Goal: Register for event/course

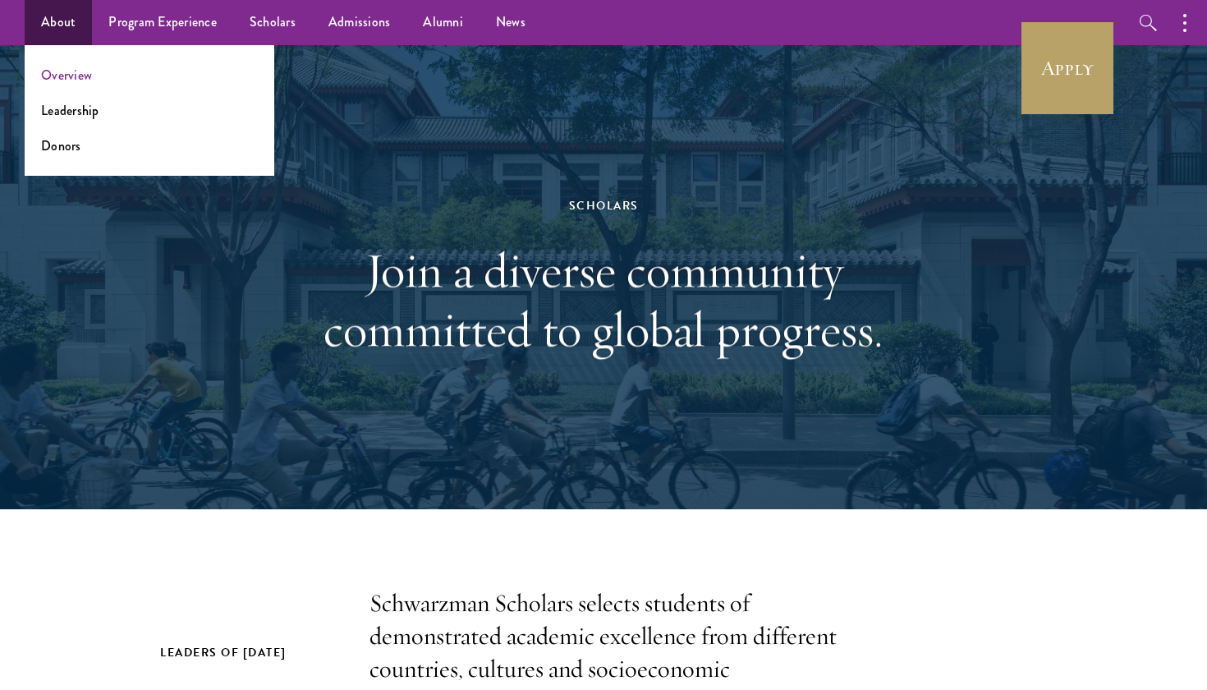
click at [71, 73] on link "Overview" at bounding box center [66, 75] width 51 height 19
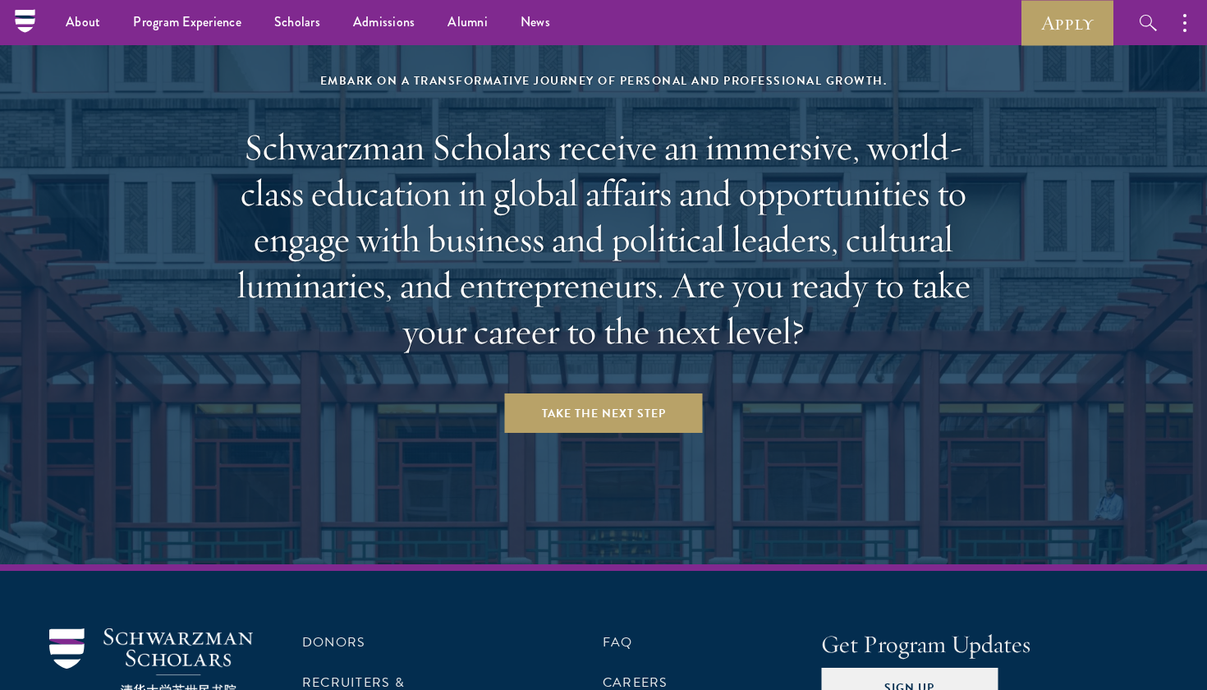
scroll to position [6776, 0]
click at [1083, 39] on link "Apply" at bounding box center [1068, 22] width 92 height 45
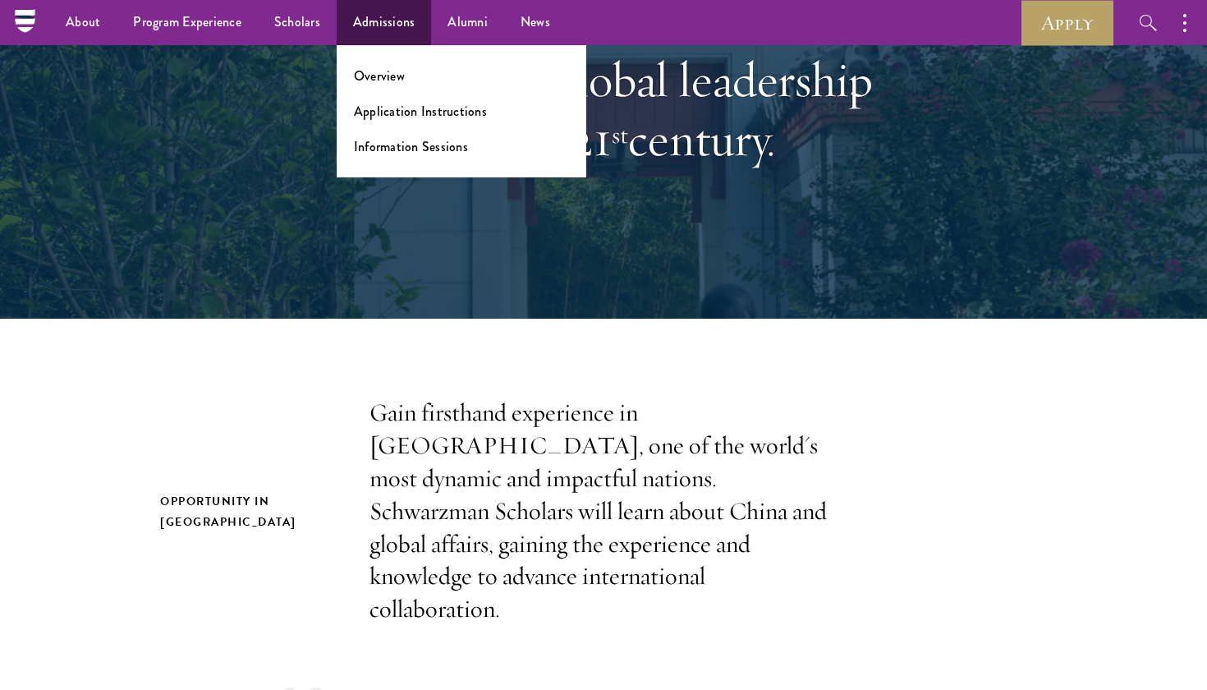
scroll to position [190, 0]
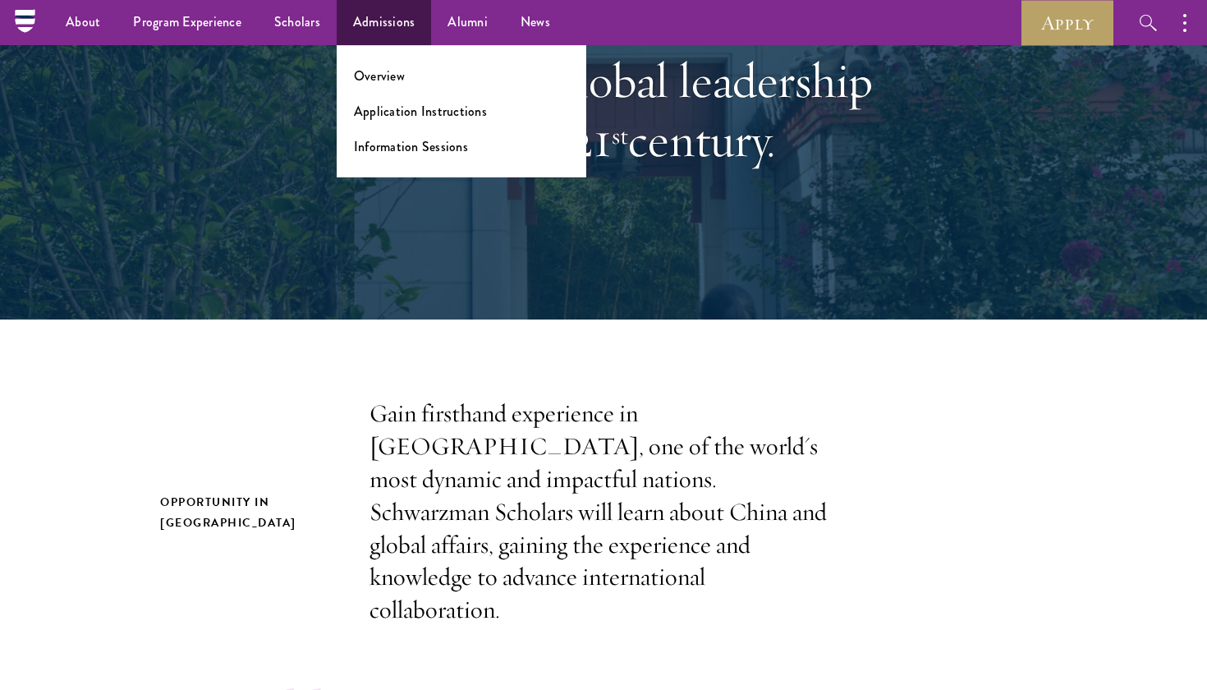
click at [405, 25] on link "Admissions" at bounding box center [384, 22] width 95 height 45
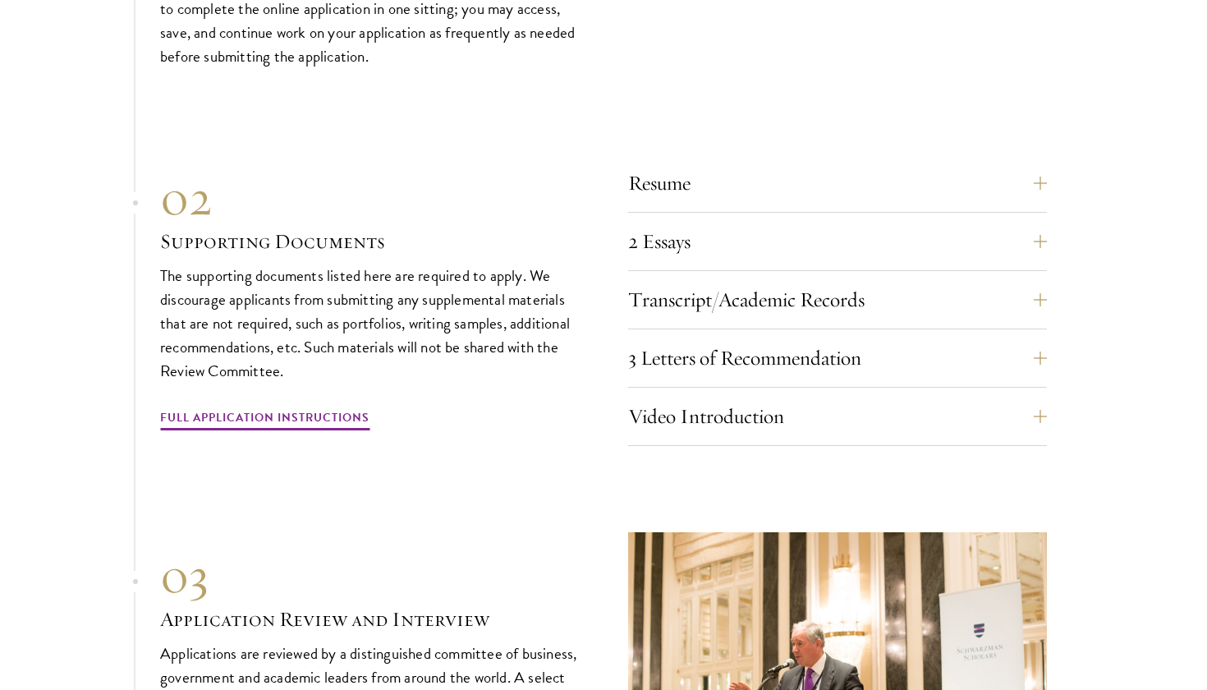
scroll to position [5381, 0]
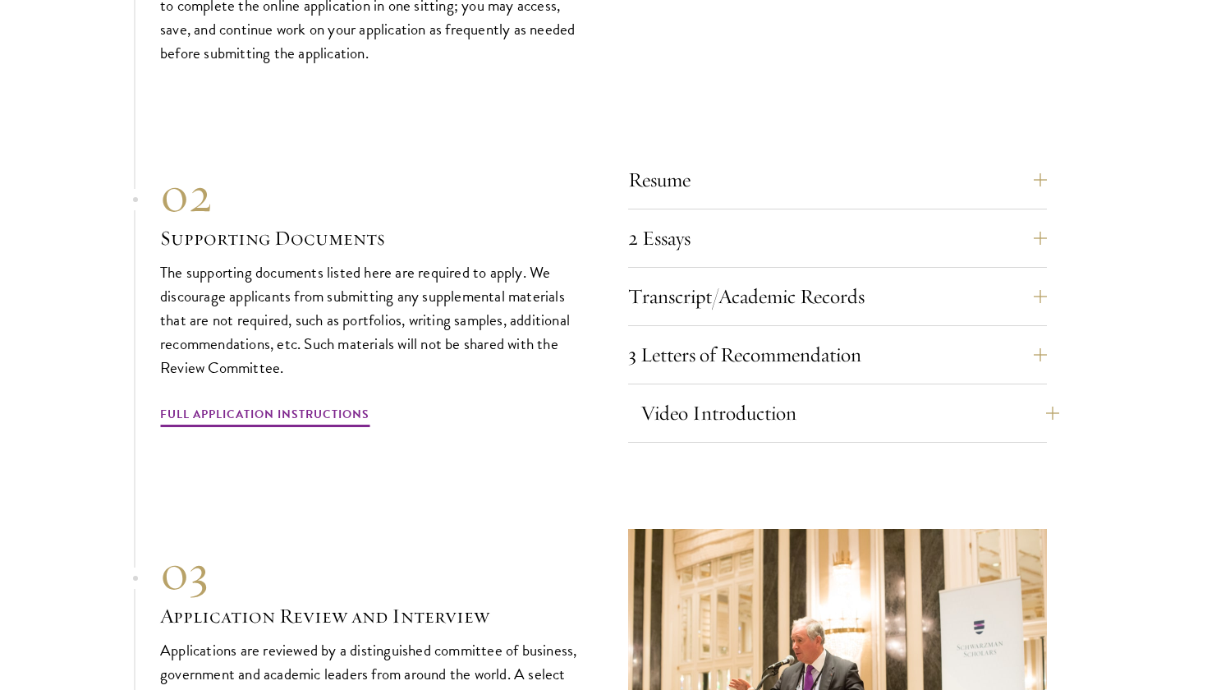
click at [728, 393] on button "Video Introduction" at bounding box center [850, 412] width 419 height 39
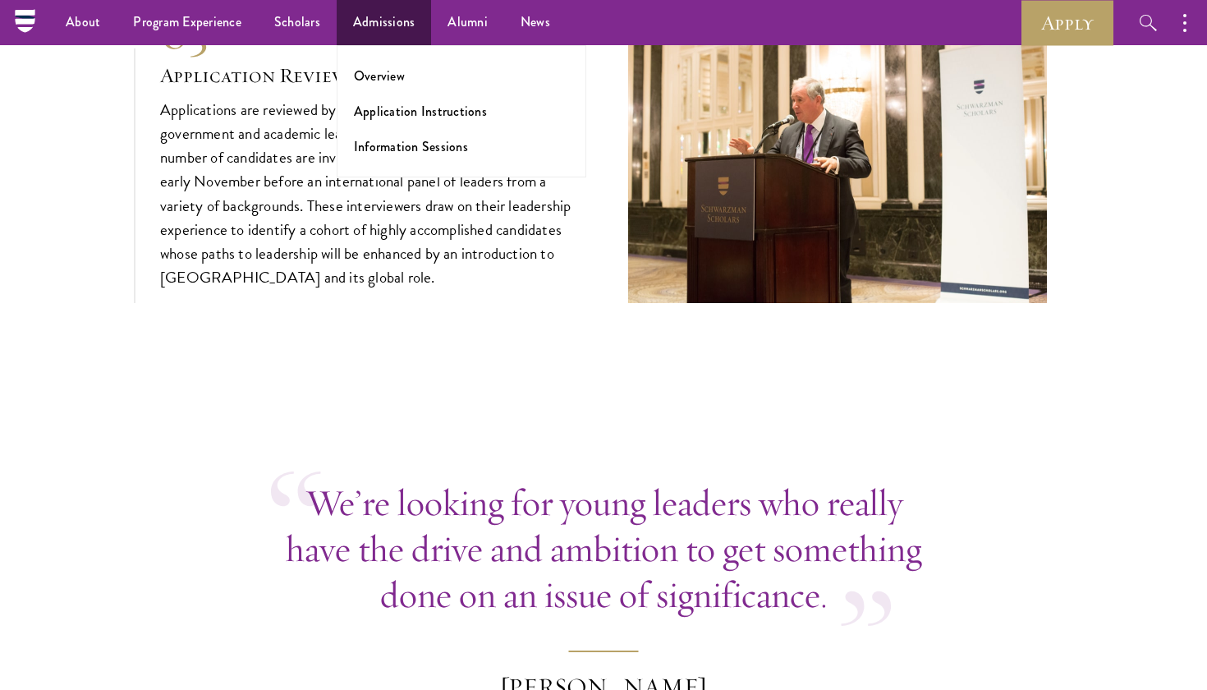
scroll to position [6126, 0]
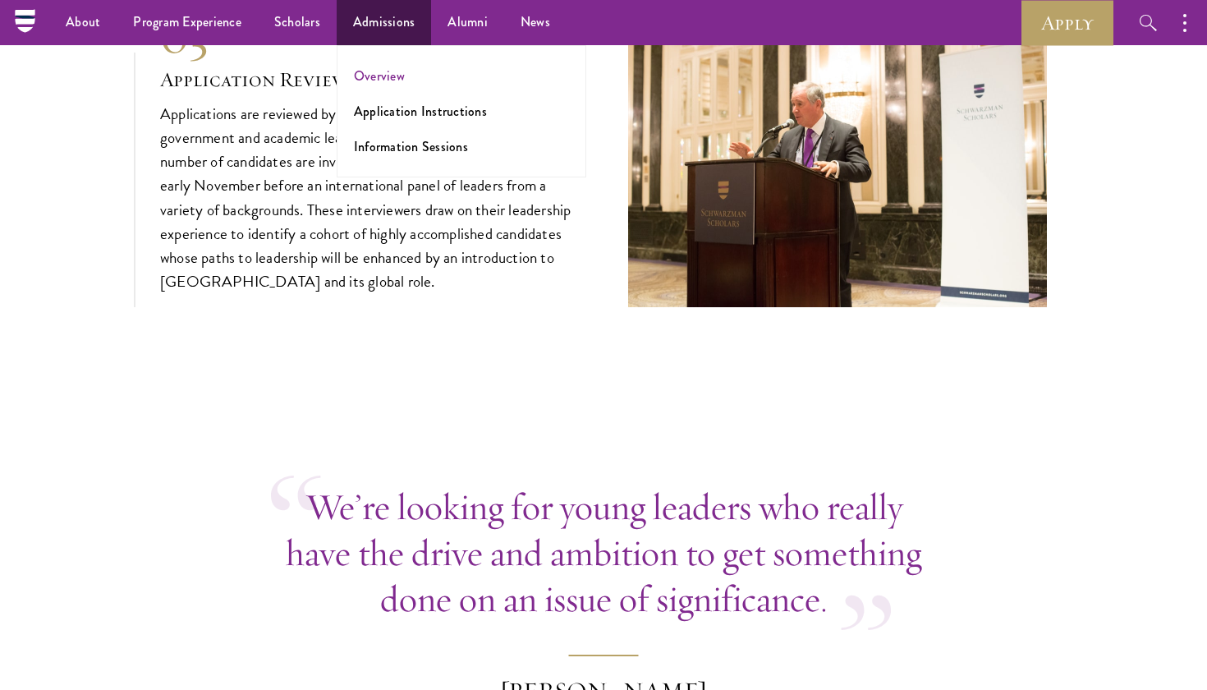
click at [380, 77] on link "Overview" at bounding box center [379, 76] width 51 height 19
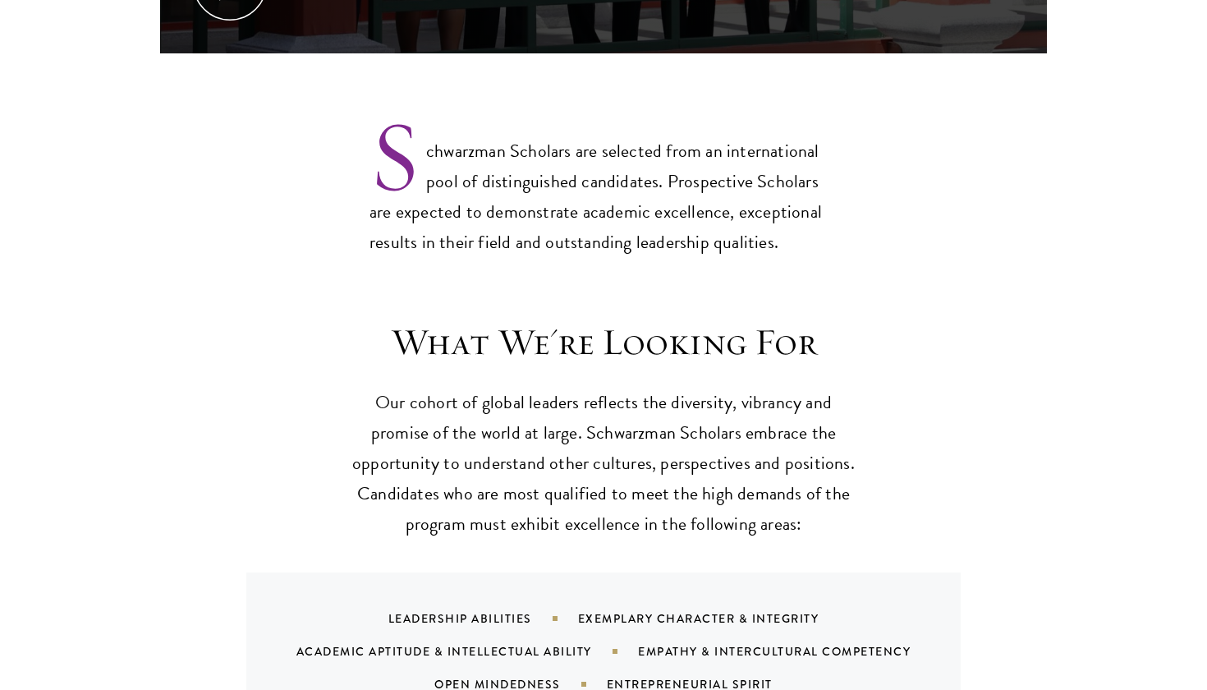
scroll to position [1320, 0]
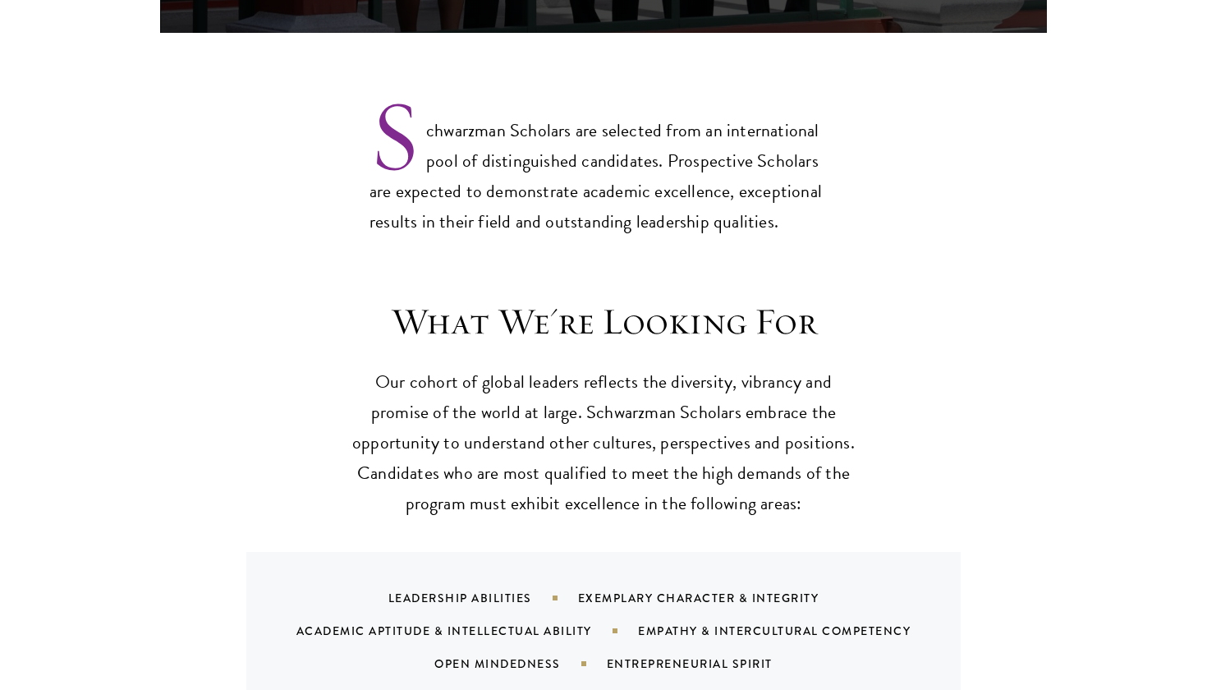
click at [508, 155] on p "Schwarzman Scholars are selected from an international pool of distinguished ca…" at bounding box center [604, 163] width 468 height 149
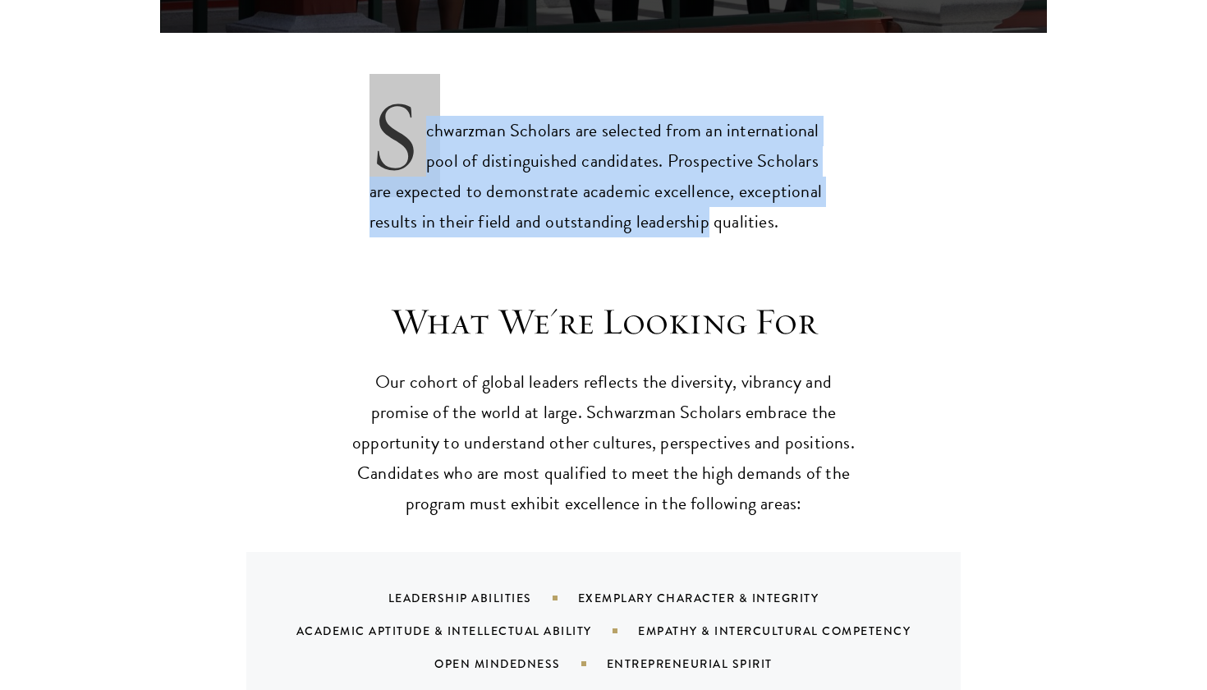
drag, startPoint x: 508, startPoint y: 155, endPoint x: 711, endPoint y: 177, distance: 204.0
click at [711, 177] on p "Schwarzman Scholars are selected from an international pool of distinguished ca…" at bounding box center [604, 163] width 468 height 149
click at [743, 180] on p "Schwarzman Scholars are selected from an international pool of distinguished ca…" at bounding box center [604, 163] width 468 height 149
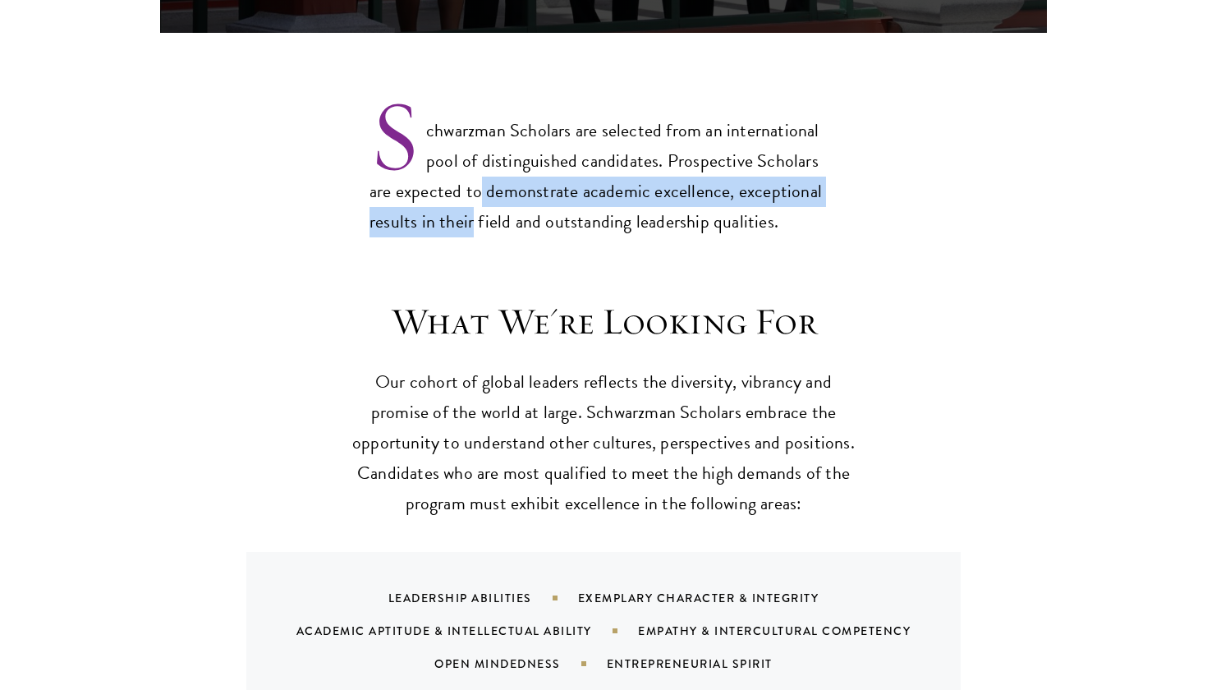
drag, startPoint x: 738, startPoint y: 180, endPoint x: 507, endPoint y: 155, distance: 232.9
click at [531, 157] on p "Schwarzman Scholars are selected from an international pool of distinguished ca…" at bounding box center [604, 163] width 468 height 149
click at [507, 155] on p "Schwarzman Scholars are selected from an international pool of distinguished ca…" at bounding box center [604, 163] width 468 height 149
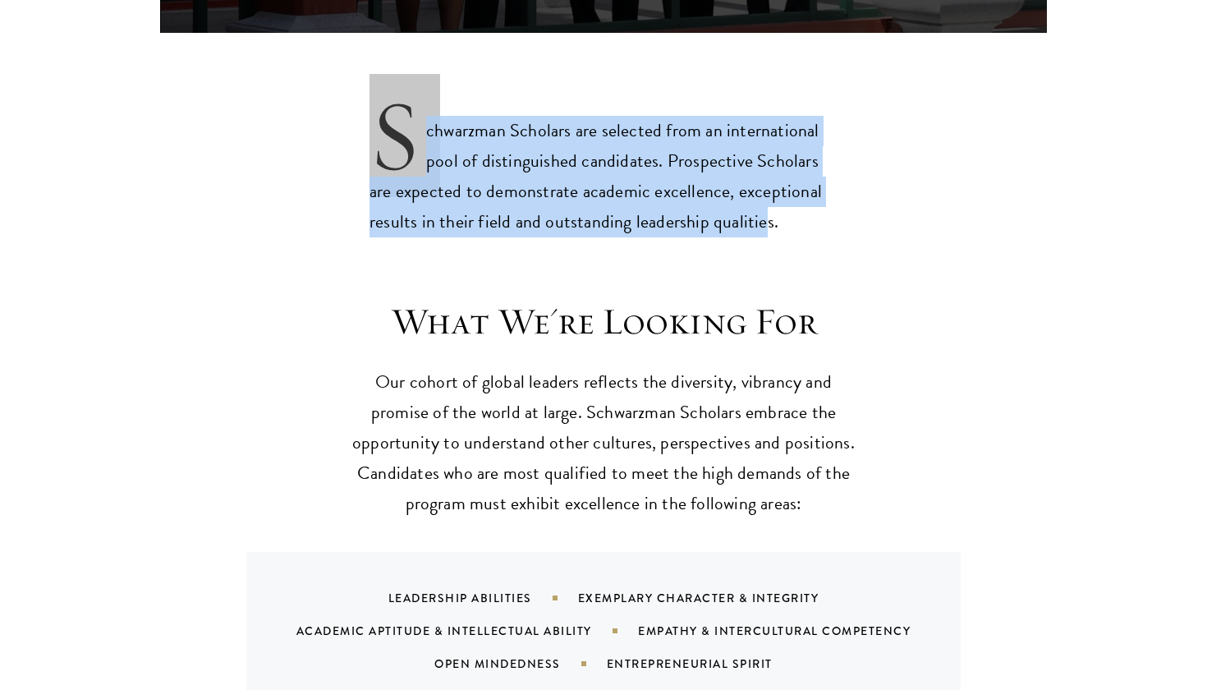
drag, startPoint x: 507, startPoint y: 155, endPoint x: 730, endPoint y: 186, distance: 225.4
click at [730, 186] on p "Schwarzman Scholars are selected from an international pool of distinguished ca…" at bounding box center [604, 163] width 468 height 149
drag, startPoint x: 730, startPoint y: 186, endPoint x: 368, endPoint y: 158, distance: 363.3
click at [715, 190] on p "Schwarzman Scholars are selected from an international pool of distinguished ca…" at bounding box center [604, 163] width 468 height 149
